Goal: Task Accomplishment & Management: Complete application form

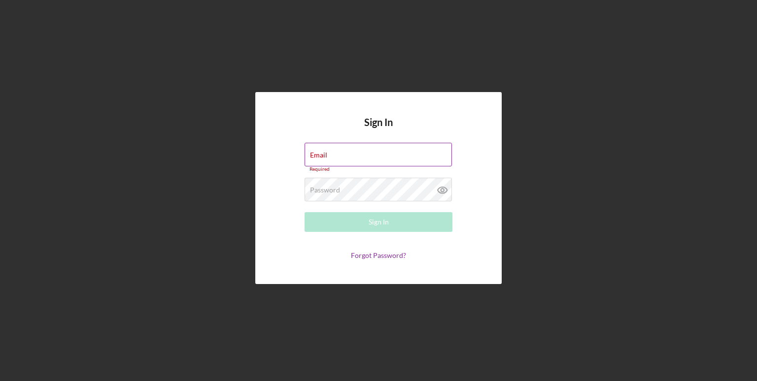
type input "[EMAIL_ADDRESS][DOMAIN_NAME]"
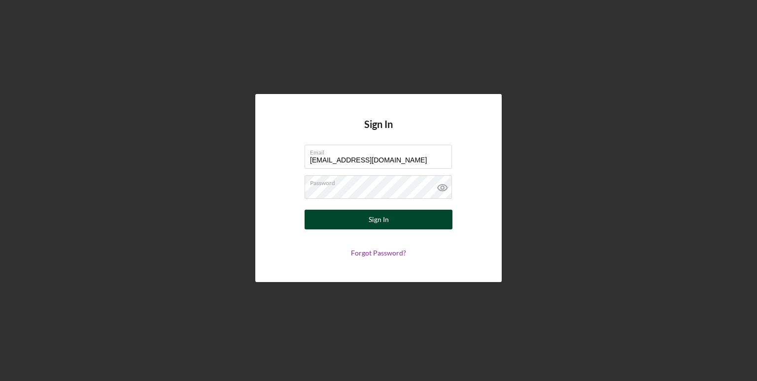
click at [333, 224] on button "Sign In" at bounding box center [378, 220] width 148 height 20
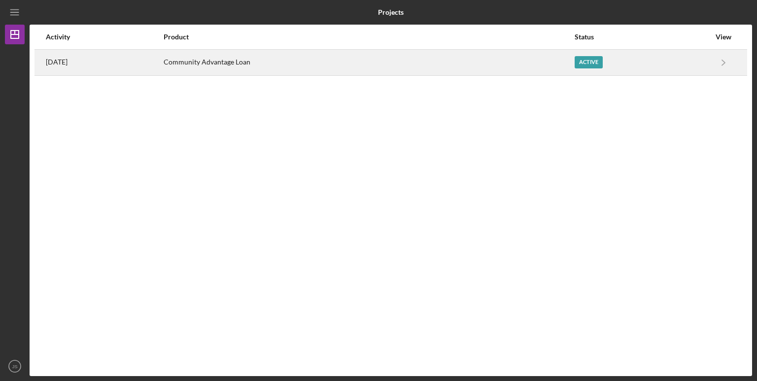
click at [602, 64] on div "Active" at bounding box center [588, 62] width 28 height 12
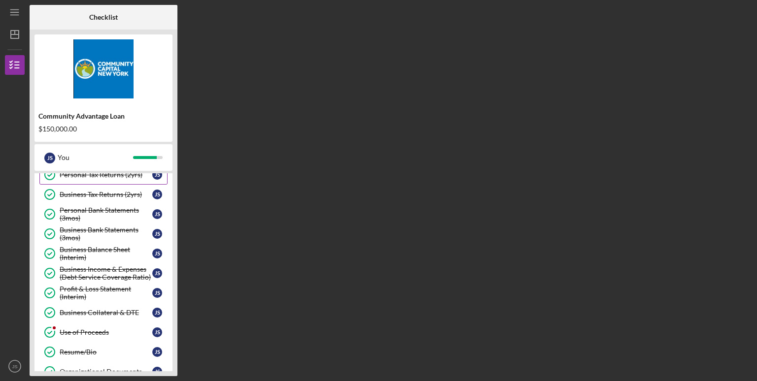
scroll to position [138, 0]
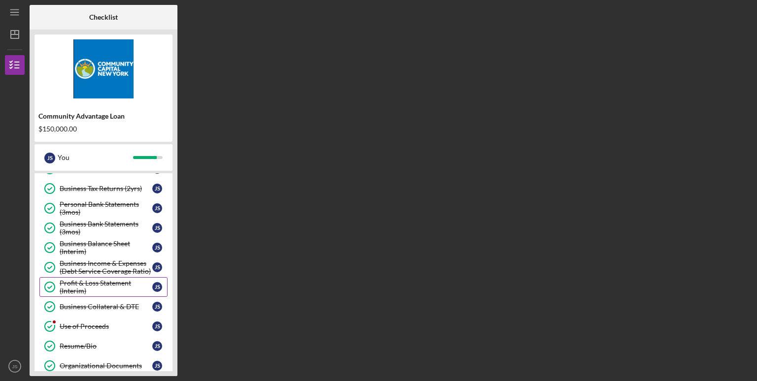
click at [99, 284] on div "Profit & Loss Statement (Interim)" at bounding box center [106, 287] width 93 height 16
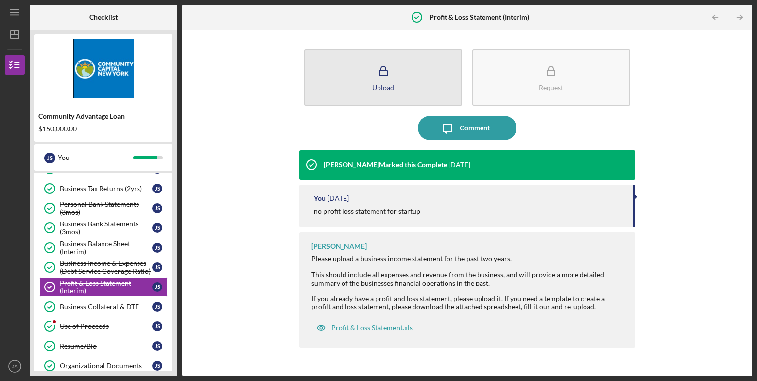
click at [375, 69] on icon "button" at bounding box center [383, 71] width 25 height 25
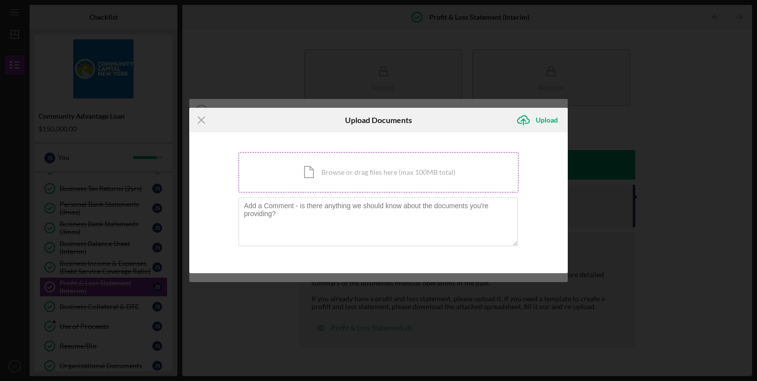
click at [363, 174] on div "Icon/Document Browse or drag files here (max 100MB total) Tap to choose files o…" at bounding box center [378, 172] width 280 height 40
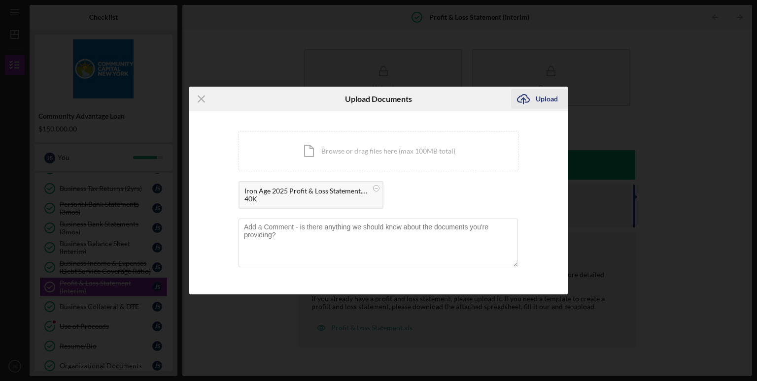
click at [547, 93] on div "Upload" at bounding box center [547, 99] width 22 height 20
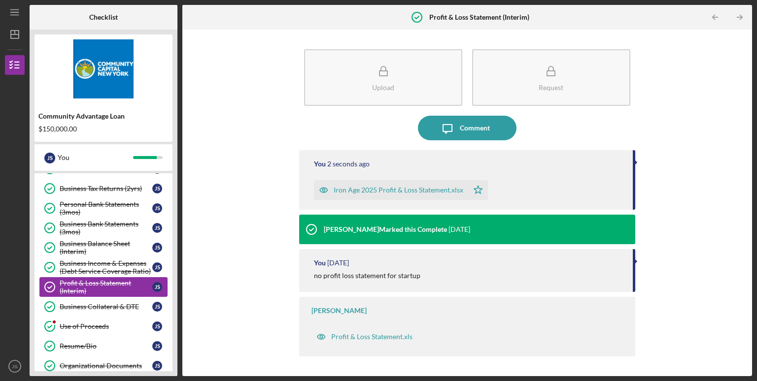
scroll to position [149, 0]
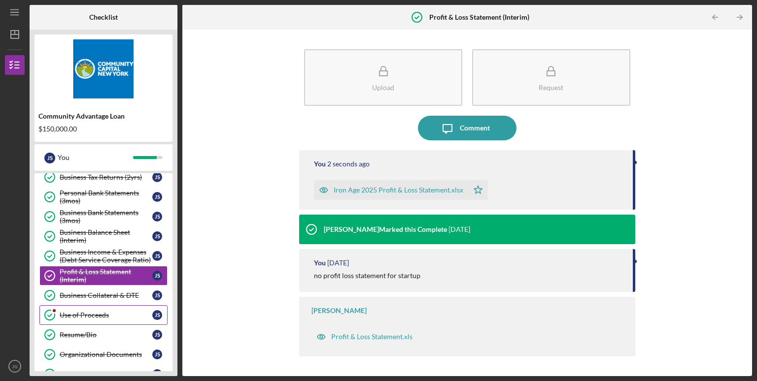
click at [80, 311] on div "Use of Proceeds" at bounding box center [106, 315] width 93 height 8
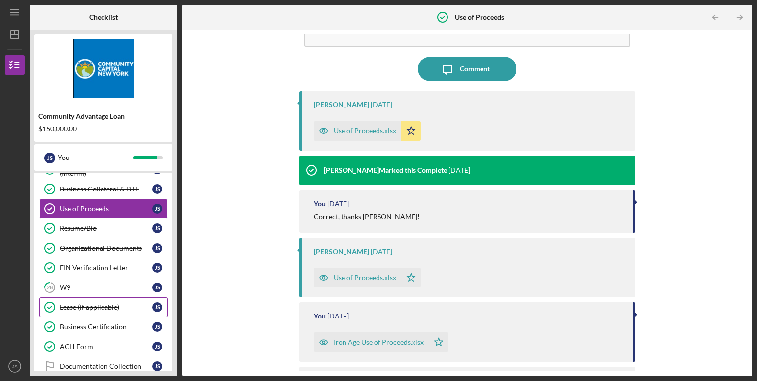
scroll to position [333, 0]
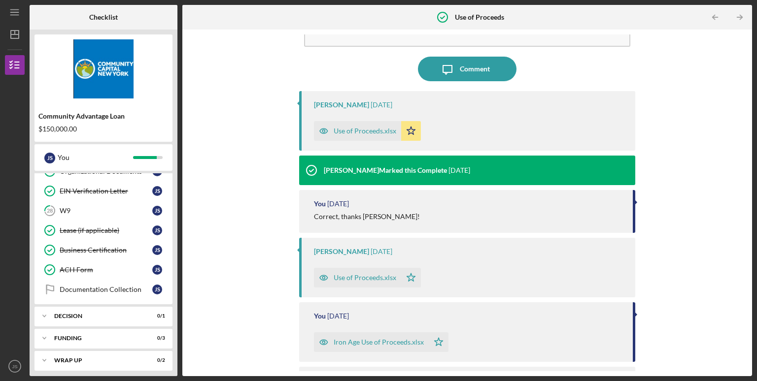
click at [201, 201] on div "Upload Icon/Message Comment [PERSON_NAME] [DATE] Use of Proceeds.xlsx Icon/Star…" at bounding box center [467, 202] width 560 height 337
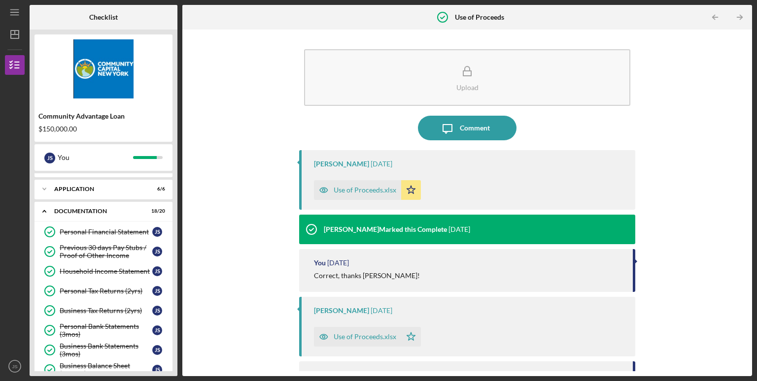
scroll to position [0, 0]
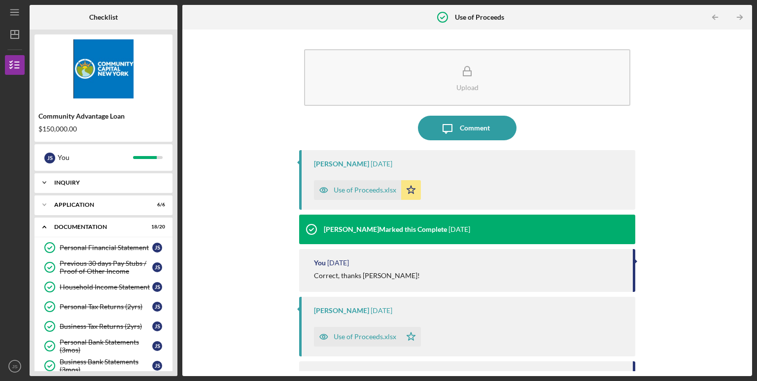
click at [74, 180] on div "Inquiry" at bounding box center [107, 183] width 106 height 6
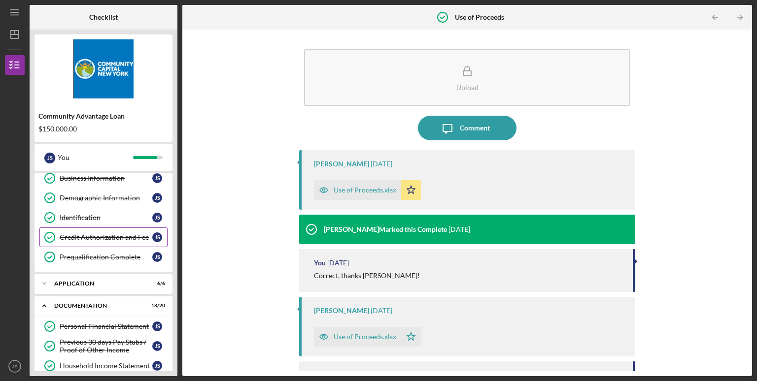
scroll to position [91, 0]
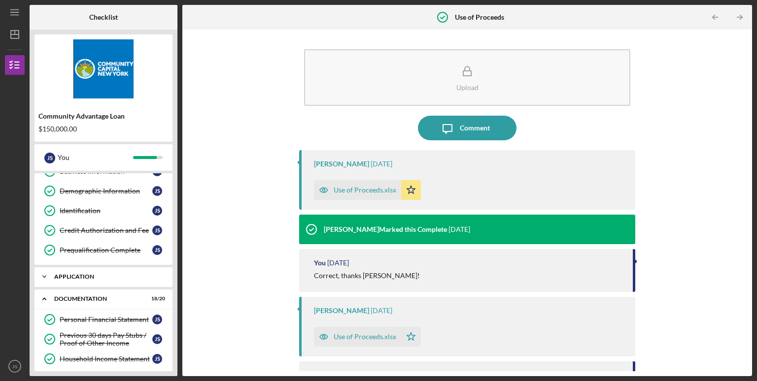
click at [88, 284] on div "Icon/Expander Application 6 / 6" at bounding box center [103, 277] width 138 height 20
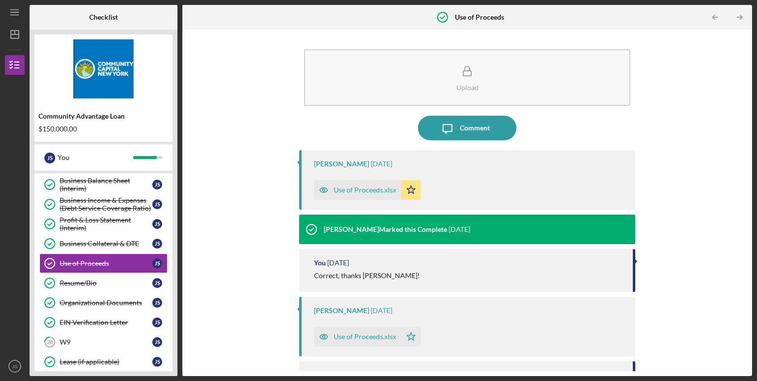
scroll to position [458, 0]
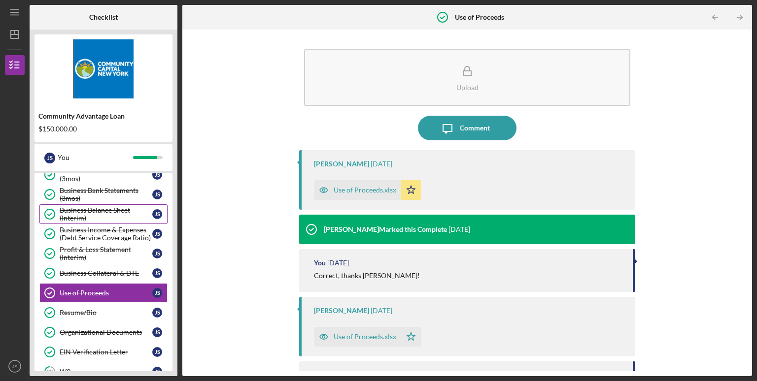
click at [92, 210] on div "Business Balance Sheet (Interim)" at bounding box center [106, 214] width 93 height 16
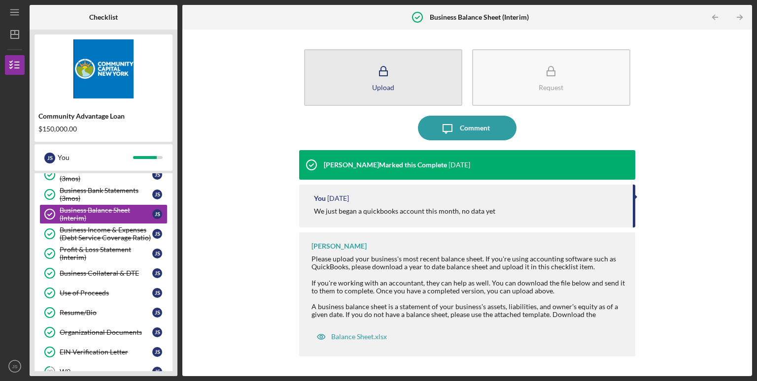
click at [398, 75] on button "Upload" at bounding box center [383, 77] width 158 height 57
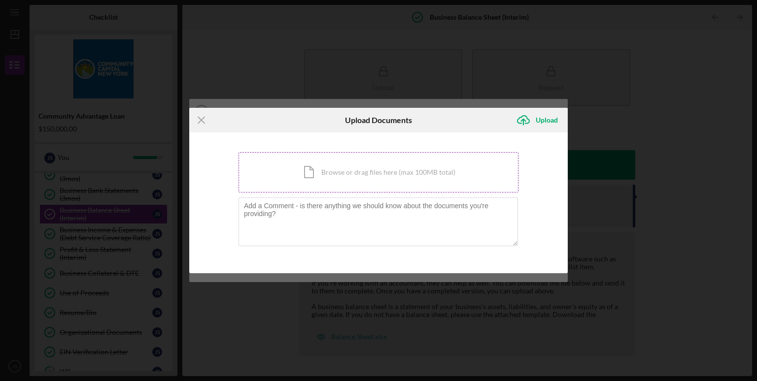
click at [384, 173] on div "Icon/Document Browse or drag files here (max 100MB total) Tap to choose files o…" at bounding box center [378, 172] width 280 height 40
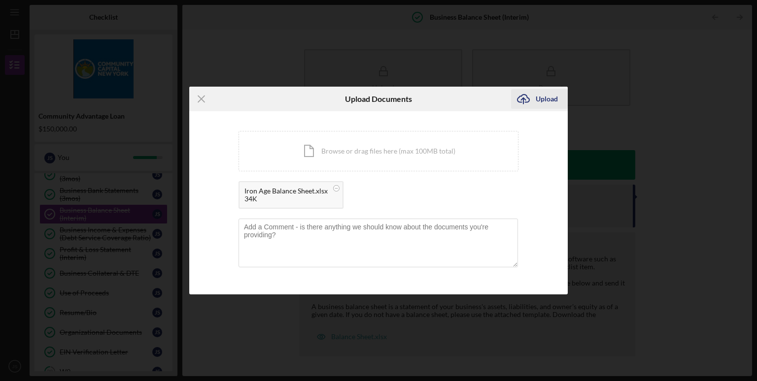
click at [548, 98] on div "Upload" at bounding box center [547, 99] width 22 height 20
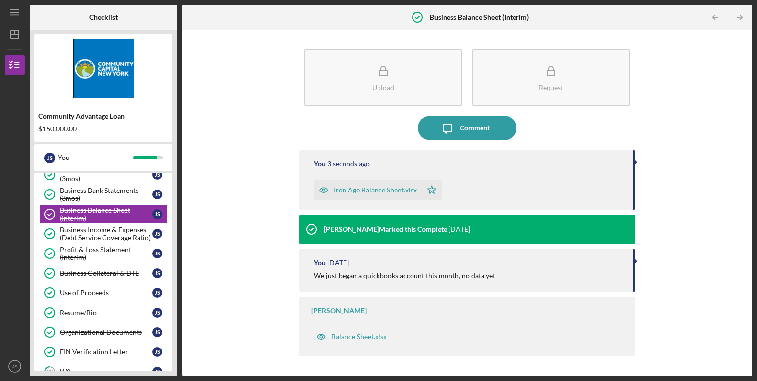
click at [234, 206] on div "Upload Request Icon/Message Comment You 3 seconds ago Iron Age Balance Sheet.xl…" at bounding box center [467, 202] width 560 height 337
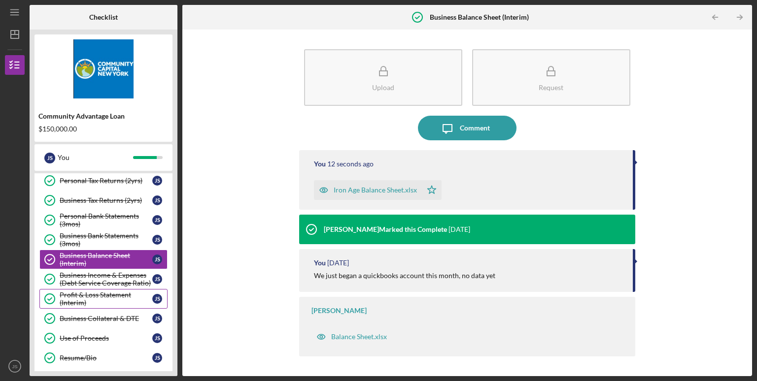
scroll to position [414, 0]
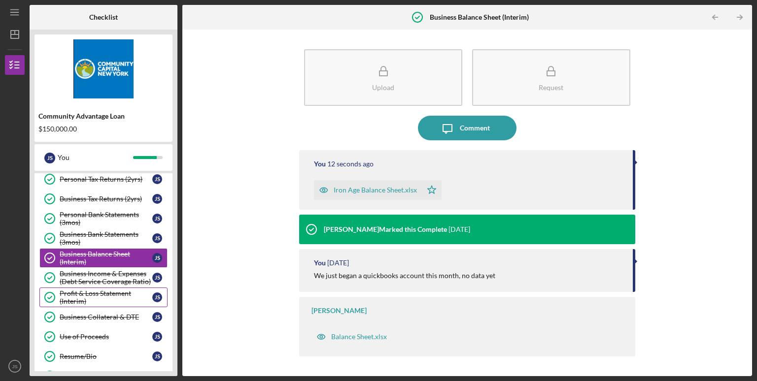
click at [102, 292] on div "Profit & Loss Statement (Interim)" at bounding box center [106, 298] width 93 height 16
